Goal: Contribute content

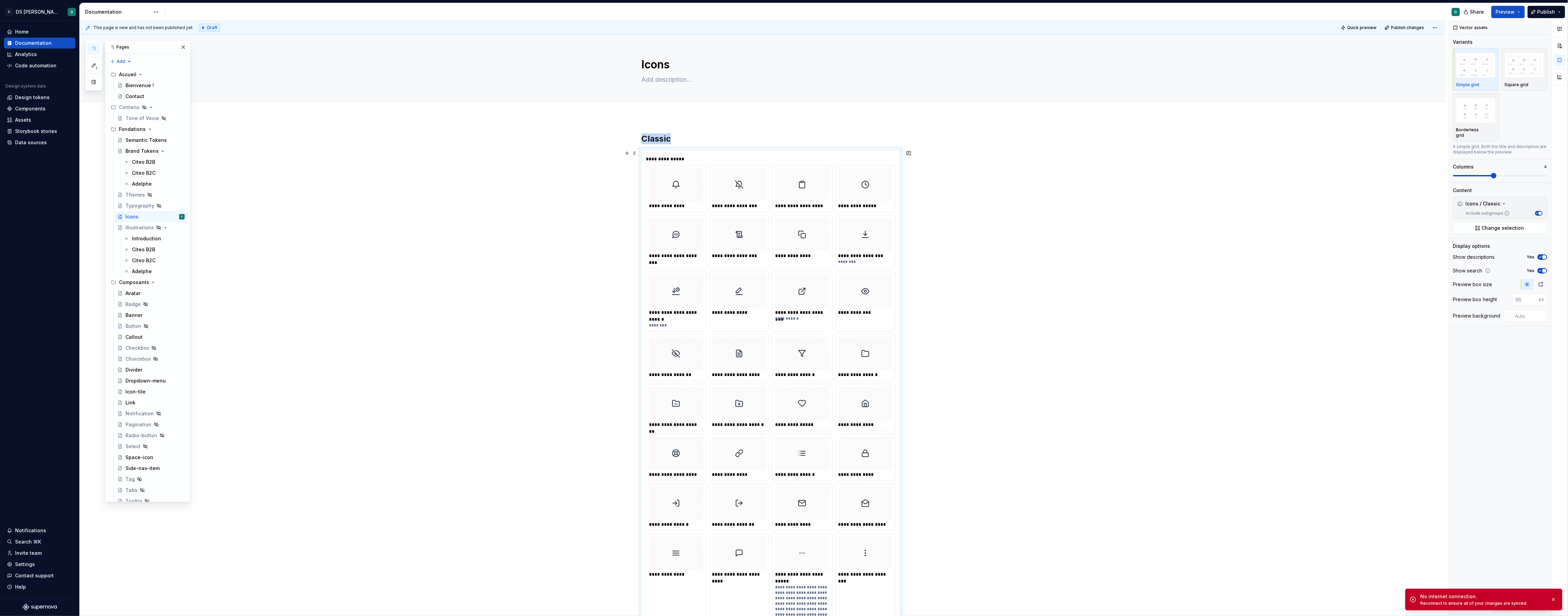
scroll to position [129, 0]
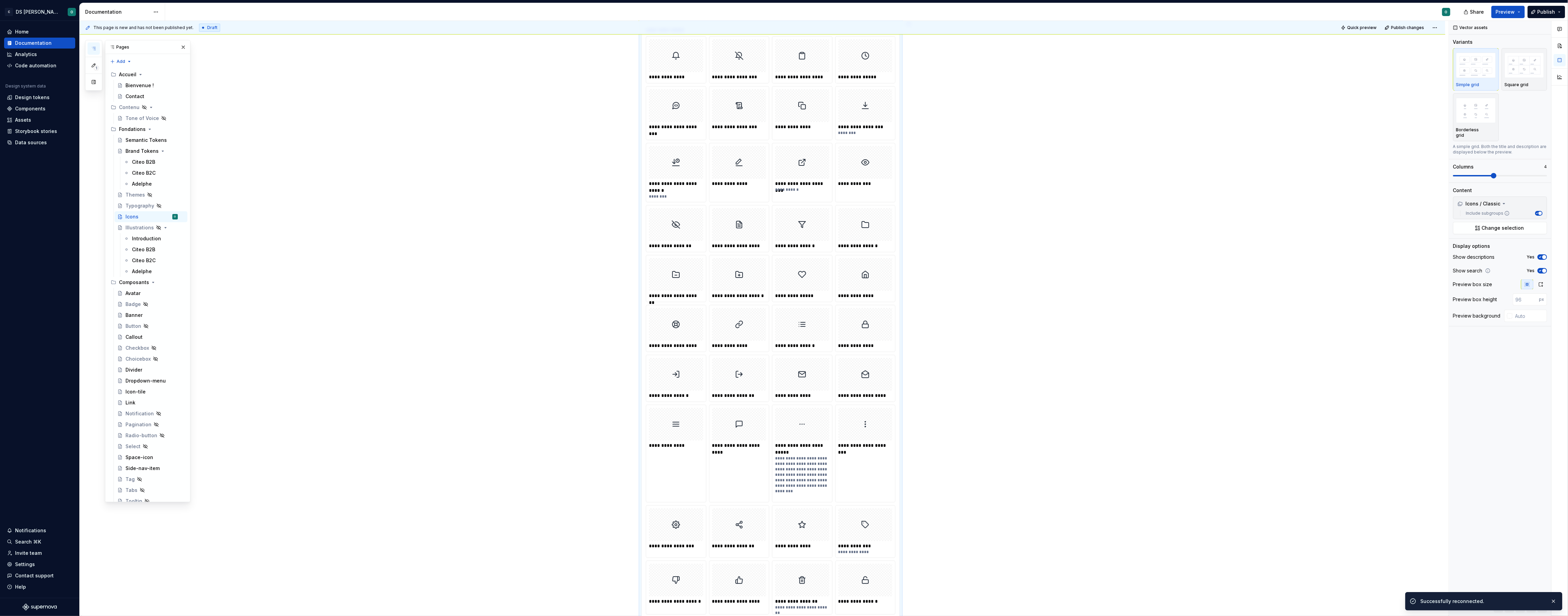
type textarea "*"
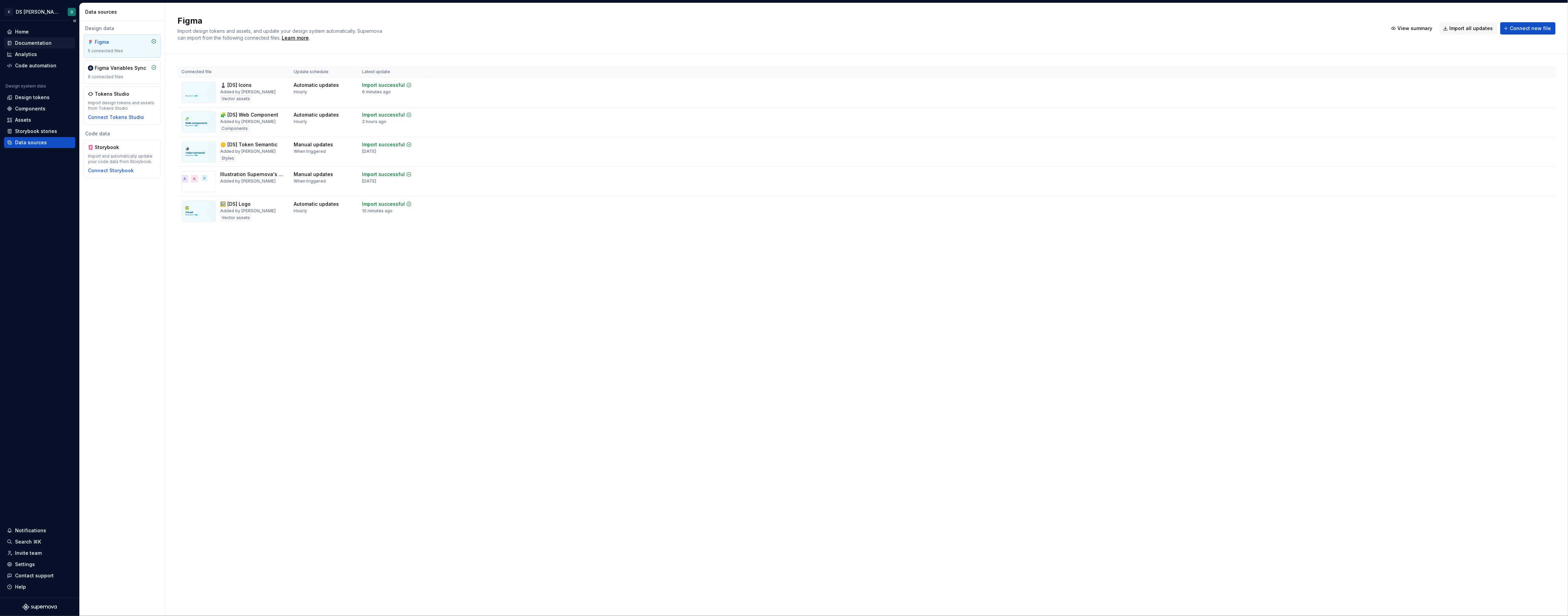
click at [44, 40] on div "Documentation" at bounding box center [33, 43] width 37 height 7
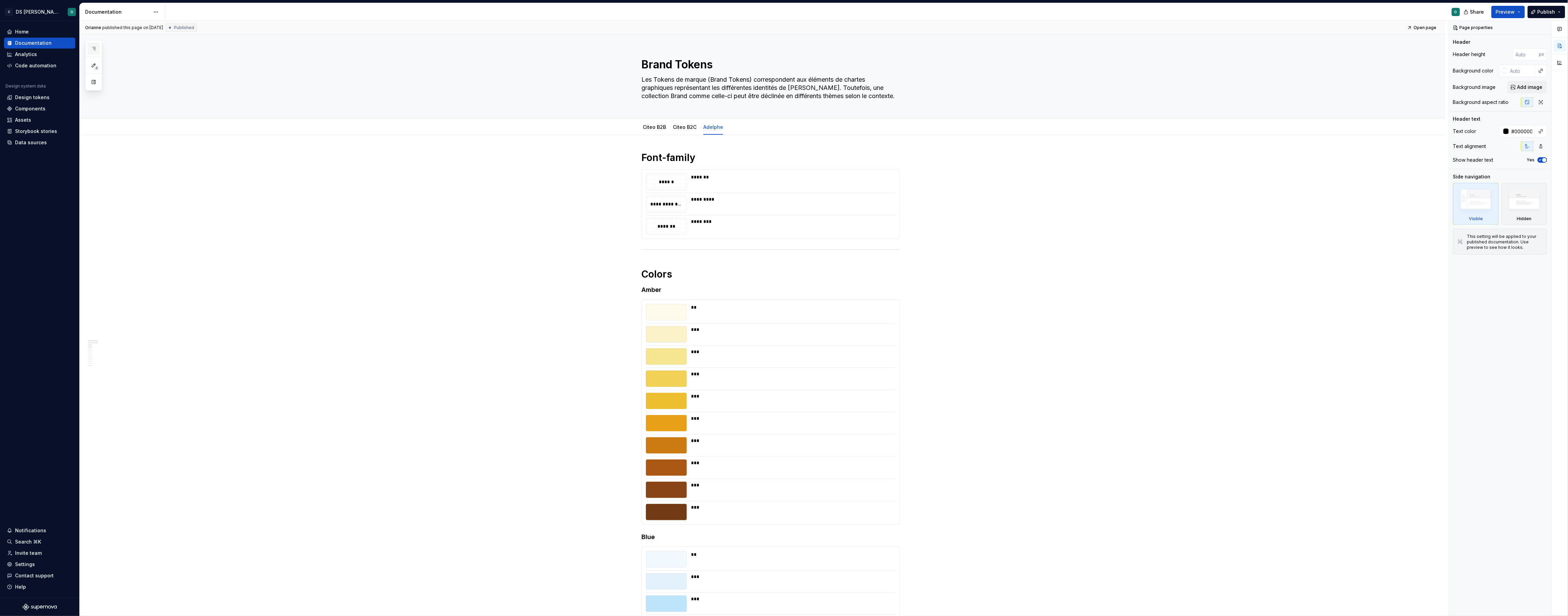
click at [98, 52] on button "button" at bounding box center [94, 49] width 12 height 12
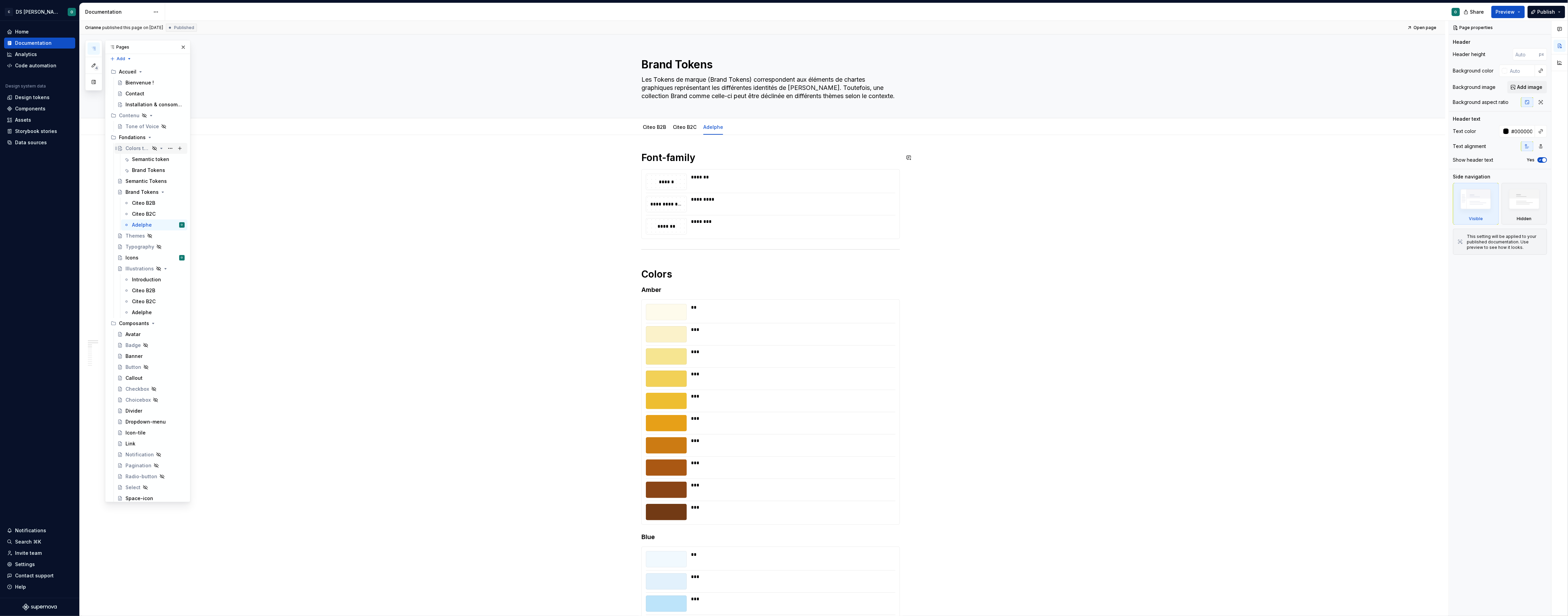
scroll to position [2, 0]
click at [156, 259] on div "Icons O" at bounding box center [155, 259] width 59 height 10
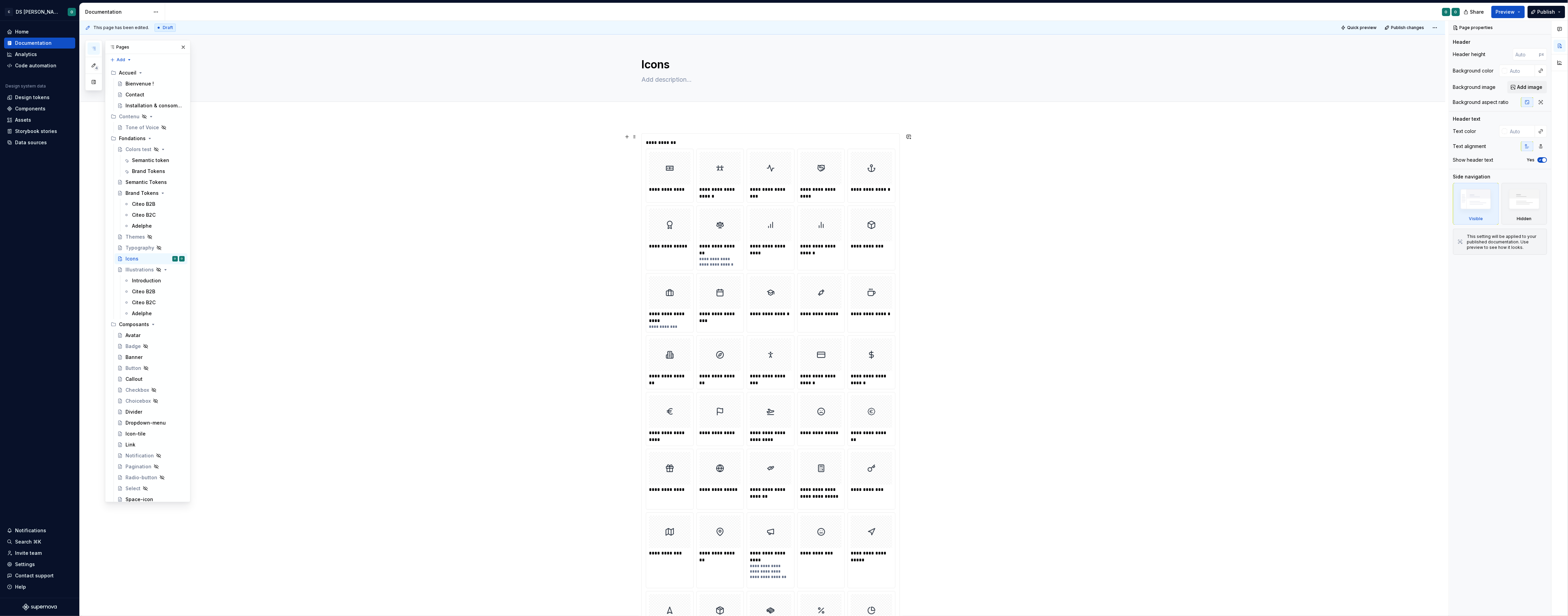
click at [889, 140] on div "**********" at bounding box center [770, 142] width 249 height 7
click at [1508, 254] on span "Change selection" at bounding box center [1503, 257] width 43 height 7
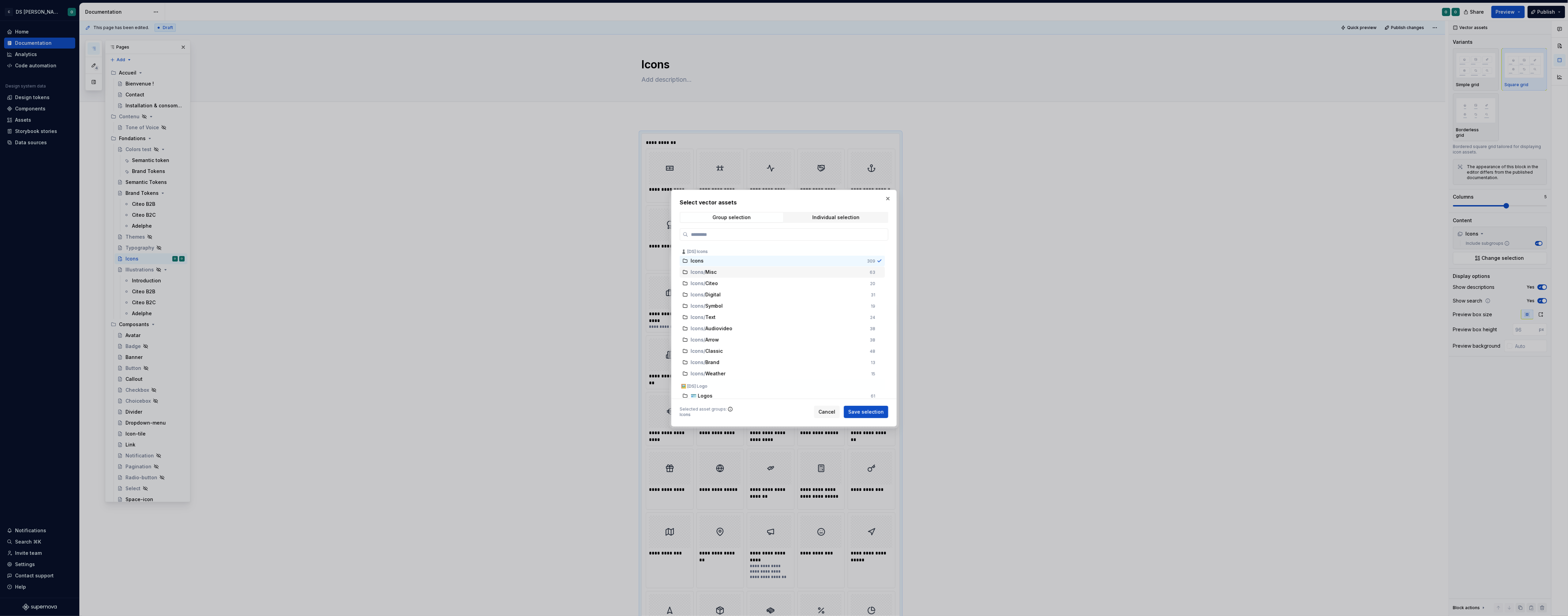
drag, startPoint x: 852, startPoint y: 268, endPoint x: 852, endPoint y: 265, distance: 3.0
click at [852, 265] on div "Icons 309 Icons / Misc 63 Icons / Citeo 20 Icons / Digital 31 Icons / Symbol 19…" at bounding box center [783, 472] width 206 height 454
click at [851, 269] on div "Icons / Misc" at bounding box center [779, 272] width 175 height 7
click at [852, 262] on div "Icons" at bounding box center [777, 261] width 172 height 7
click at [870, 411] on span "Save selection" at bounding box center [866, 411] width 35 height 7
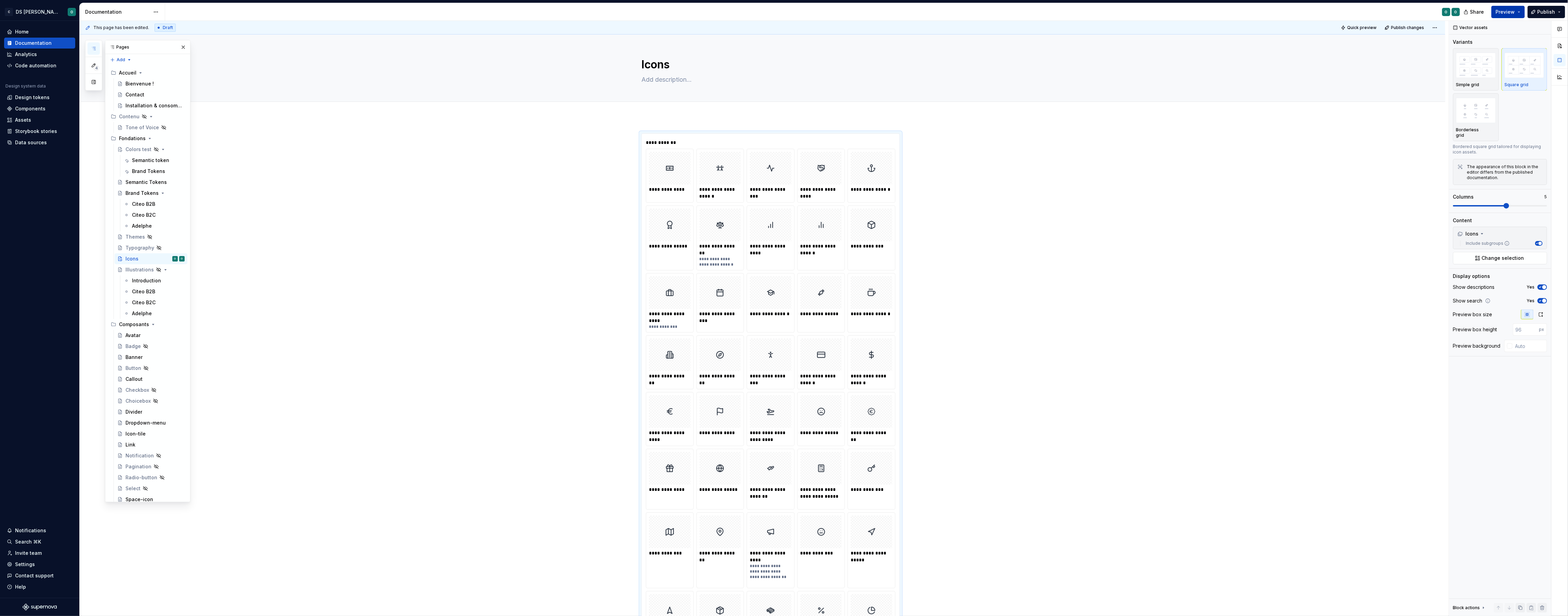
click at [1517, 11] on button "Preview" at bounding box center [1508, 12] width 33 height 12
click at [1455, 57] on span "Build preview" at bounding box center [1444, 57] width 32 height 7
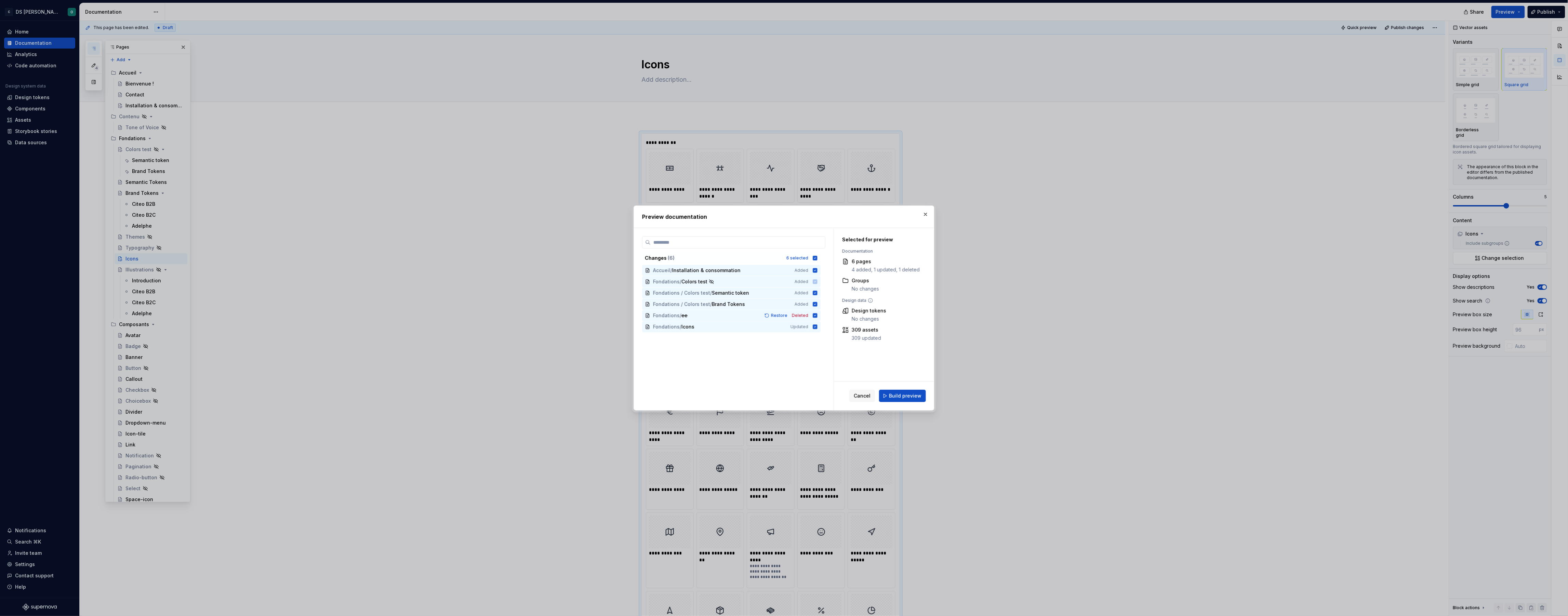
type textarea "*"
